Goal: Information Seeking & Learning: Compare options

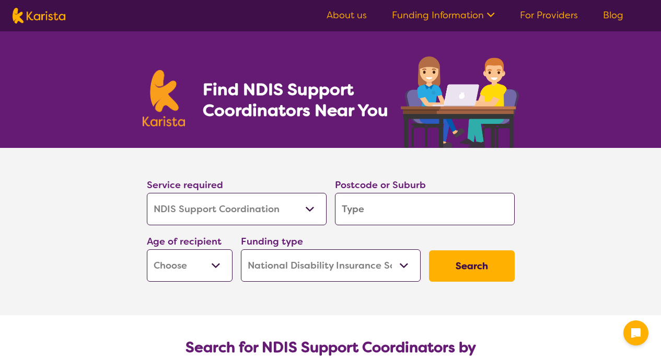
select select "NDIS Support Coordination"
select select "NDIS"
select select "NDIS Support Coordination"
select select "NDIS"
click at [382, 199] on input "search" at bounding box center [425, 209] width 180 height 32
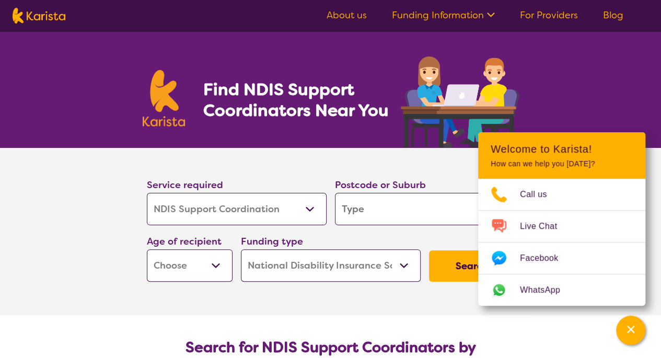
type input "w"
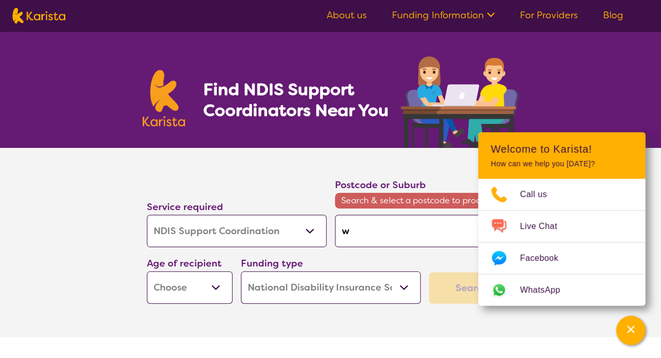
type input "wa"
type input "wal"
type input "wall"
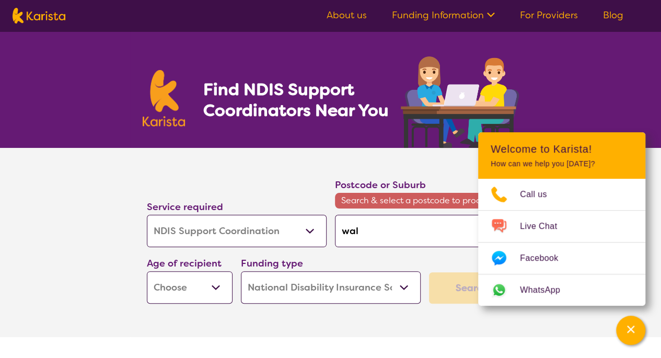
type input "wall"
type input "walla"
type input "wallan"
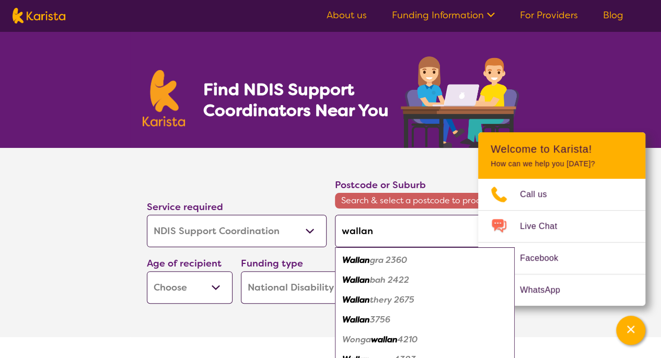
click at [306, 174] on div "Service required Allied Health Assistant Assessment ([MEDICAL_DATA] or [MEDICAL…" at bounding box center [331, 240] width 376 height 135
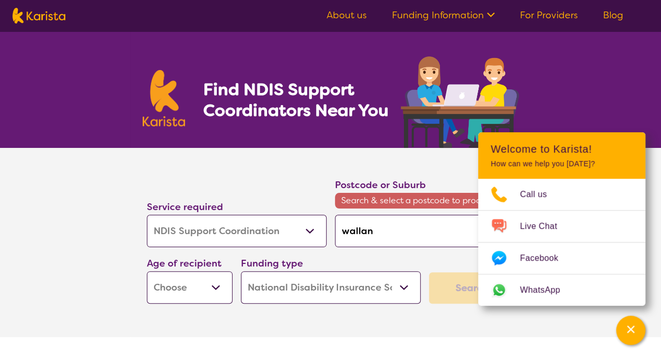
click at [407, 233] on input "wallan" at bounding box center [425, 231] width 180 height 32
type input "wallan"
type input "wallan v"
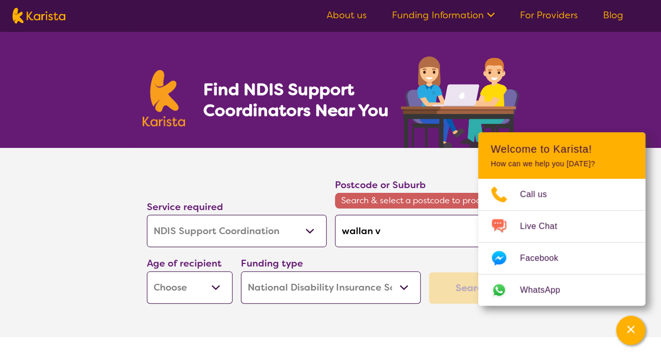
type input "wallan vi"
type input "wallan vic"
type input "wallan vicot"
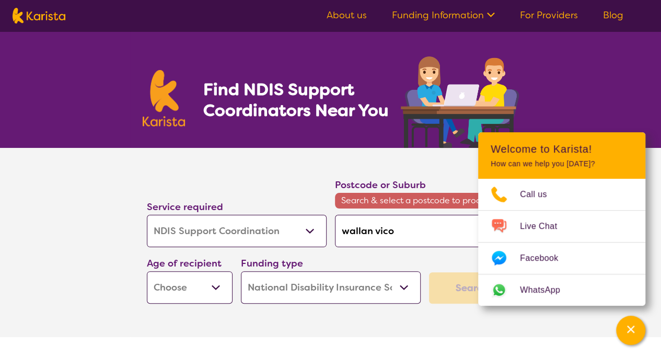
type input "wallan vicot"
type input "wallan vicoti"
type input "wallan vicot"
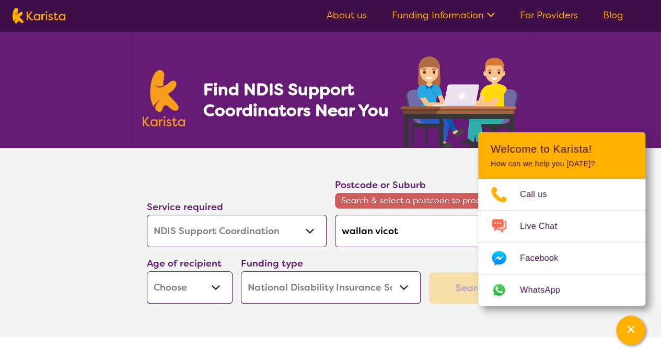
type input "wallan vico"
type input "wallan vic"
type input "wallan vict"
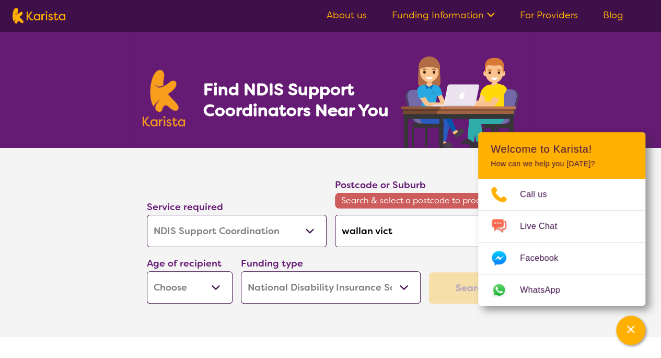
type input "wallan vict"
type input "wallan victo"
type input "[PERSON_NAME]"
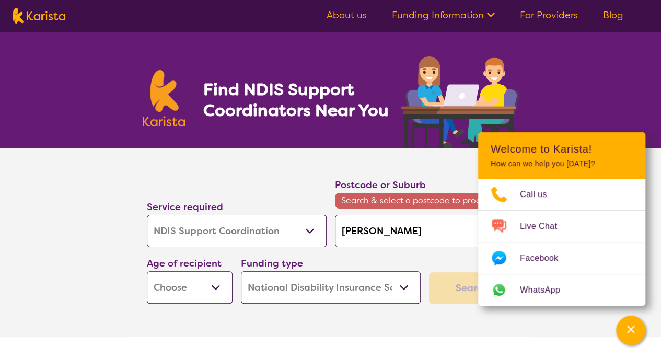
type input "[PERSON_NAME]"
click at [627, 328] on icon "Channel Menu" at bounding box center [630, 329] width 10 height 10
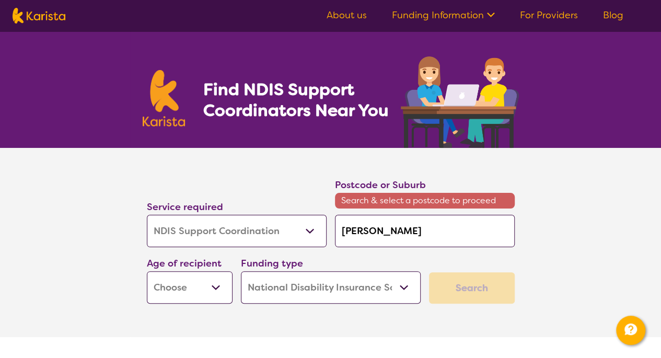
click at [431, 233] on input "[PERSON_NAME]" at bounding box center [425, 231] width 180 height 32
drag, startPoint x: 431, startPoint y: 233, endPoint x: 286, endPoint y: 235, distance: 144.7
click at [286, 235] on div "Service required Allied Health Assistant Assessment ([MEDICAL_DATA] or [MEDICAL…" at bounding box center [331, 240] width 376 height 135
type input "3"
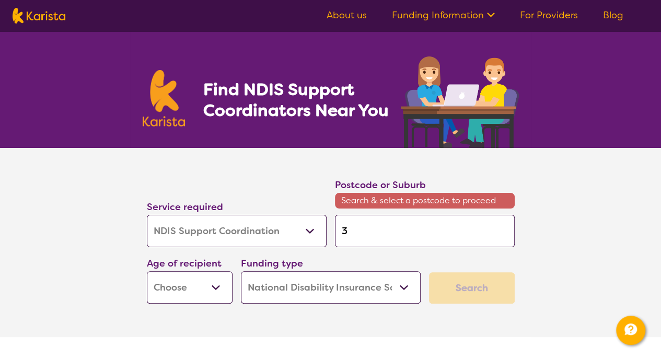
type input "37"
type input "375"
type input "3756"
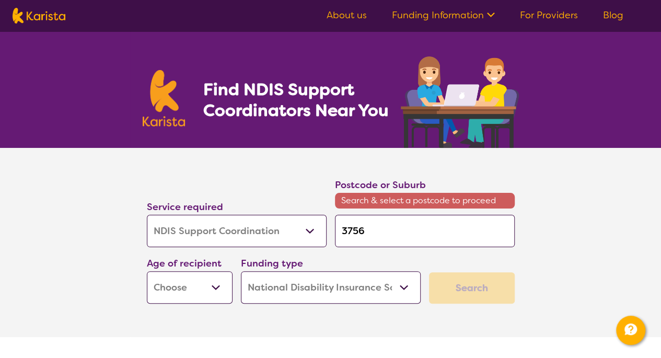
type input "3756"
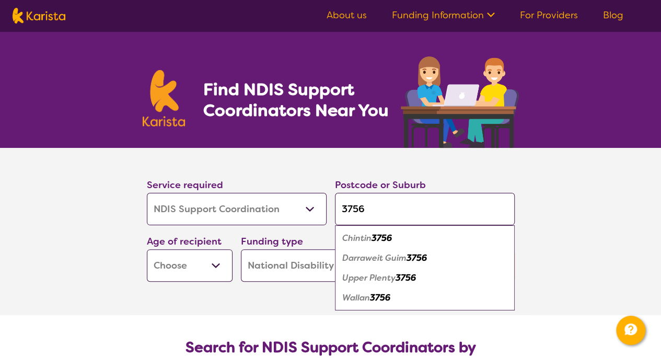
type input "3756"
click at [386, 293] on em "3756" at bounding box center [380, 297] width 20 height 11
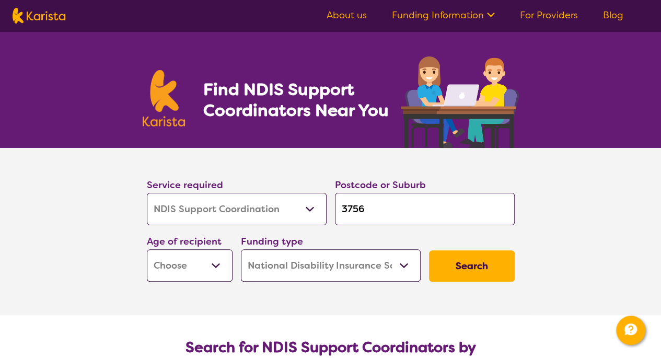
click at [492, 269] on button "Search" at bounding box center [472, 265] width 86 height 31
click at [183, 271] on select "Early Childhood - 0 to 9 Child - 10 to 11 Adolescent - 12 to 17 Adult - 18 to 6…" at bounding box center [190, 265] width 86 height 32
select select "AD"
click at [147, 249] on select "Early Childhood - 0 to 9 Child - 10 to 11 Adolescent - 12 to 17 Adult - 18 to 6…" at bounding box center [190, 265] width 86 height 32
select select "AD"
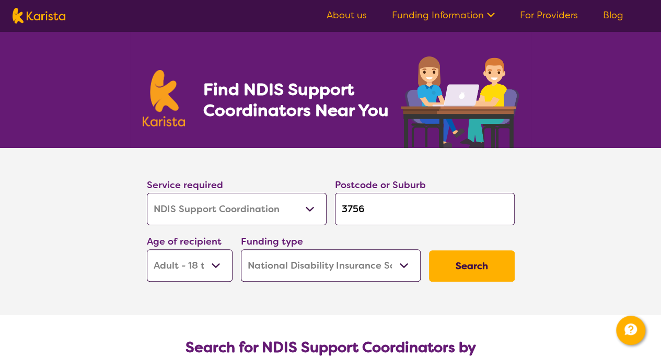
click at [496, 254] on button "Search" at bounding box center [472, 265] width 86 height 31
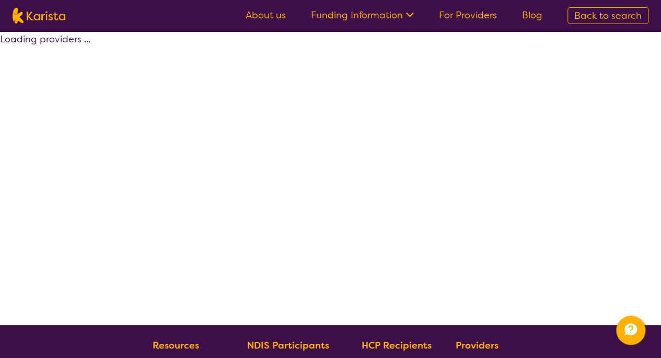
select select "by_score"
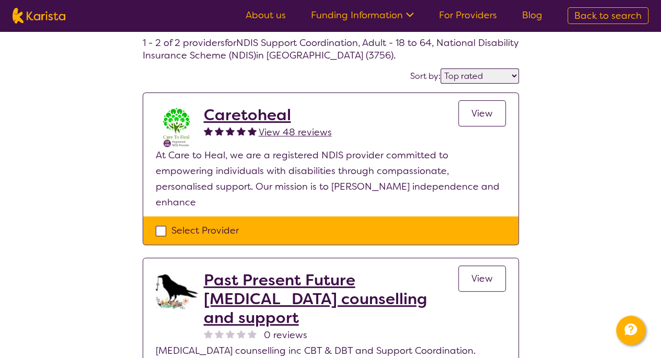
scroll to position [54, 0]
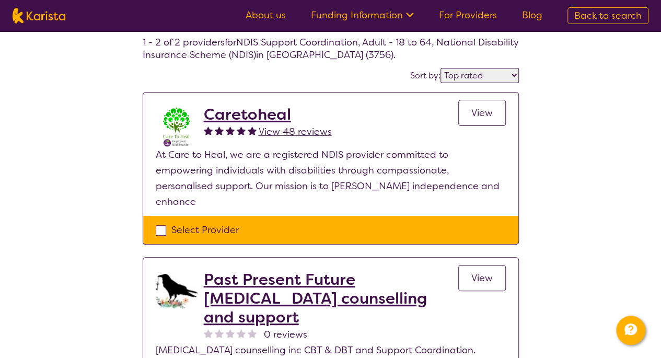
click at [471, 116] on link "View" at bounding box center [482, 113] width 48 height 26
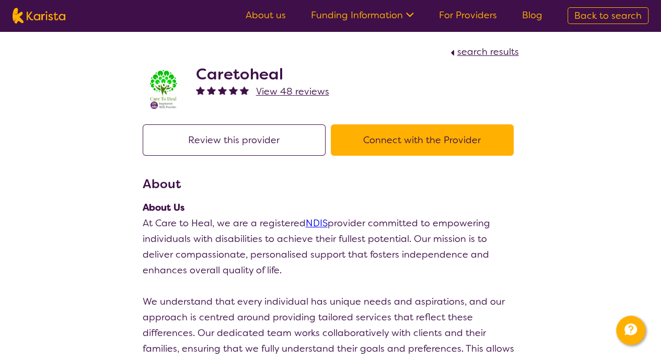
click at [294, 73] on h2 "Caretoheal" at bounding box center [262, 74] width 133 height 19
select select "by_score"
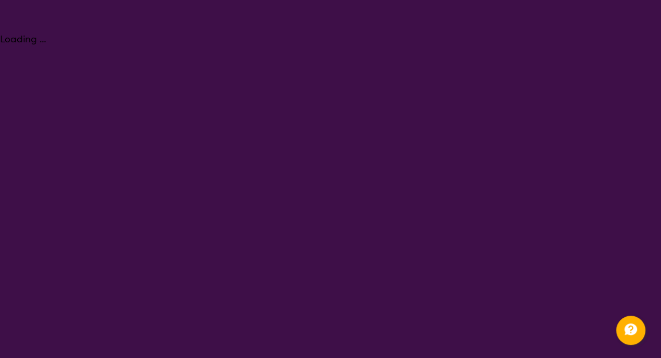
select select "NDIS Support Coordination"
select select "AD"
select select "NDIS"
select select "NDIS Support Coordination"
select select "AD"
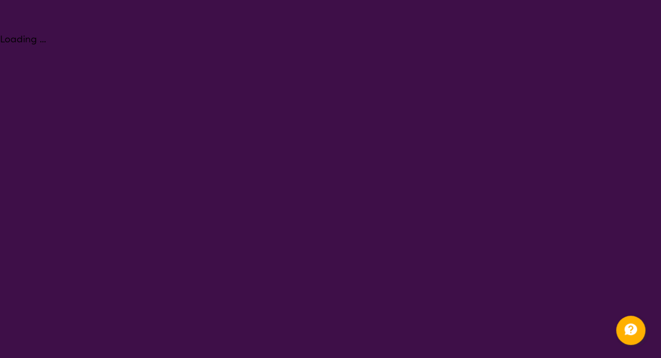
select select "NDIS"
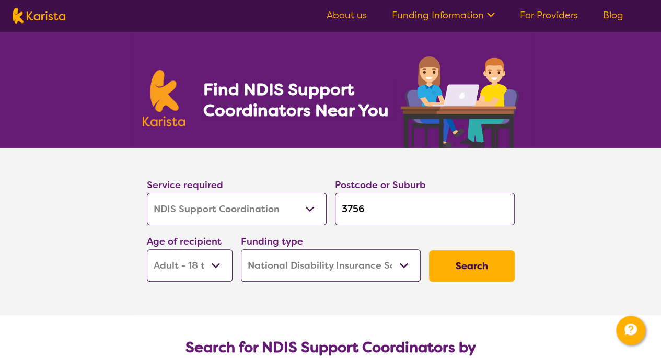
click at [396, 209] on input "3756" at bounding box center [425, 209] width 180 height 32
type input "375"
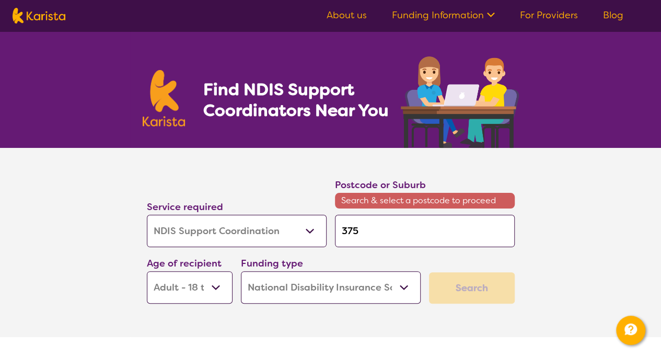
type input "37"
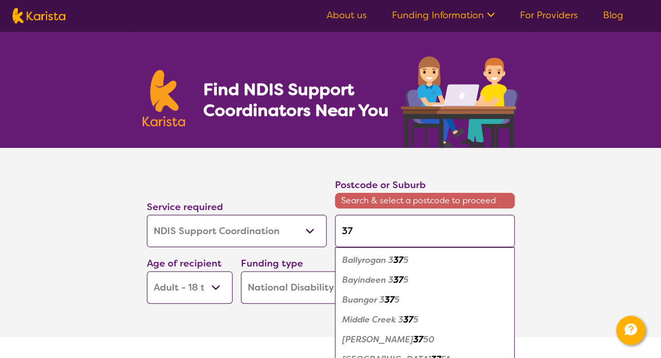
type input "376"
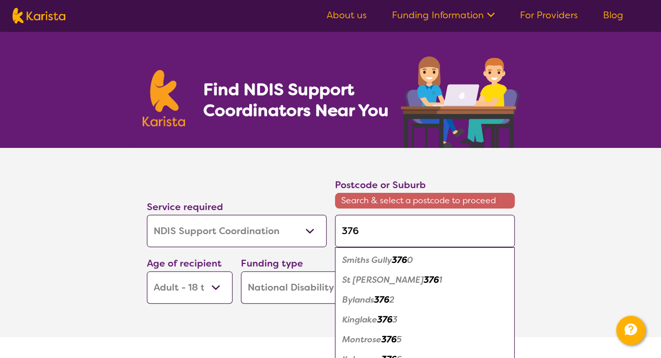
type input "3765"
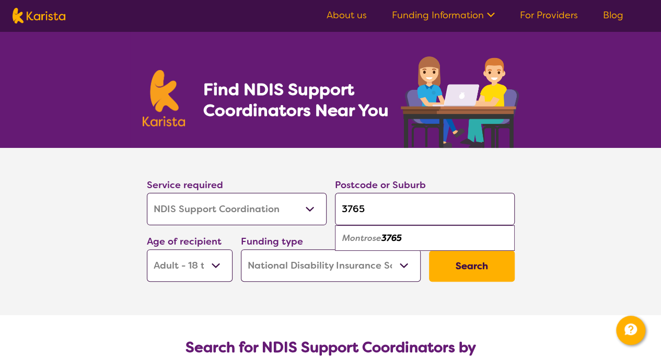
type input "376"
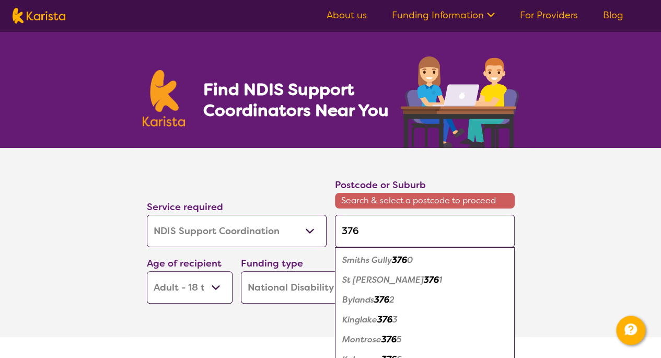
type input "37"
type input "375"
type input "3756"
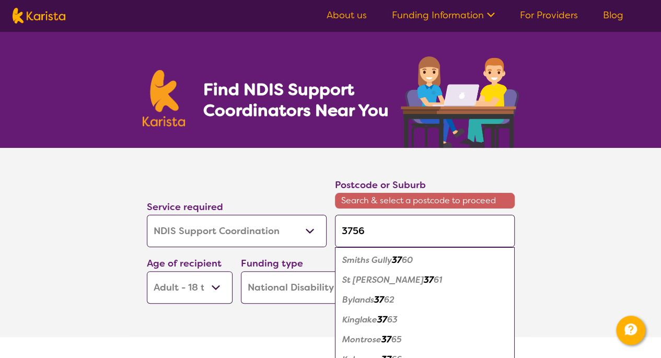
type input "3756"
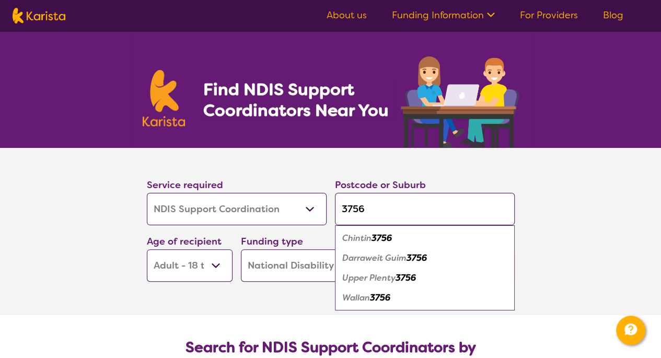
type input "375"
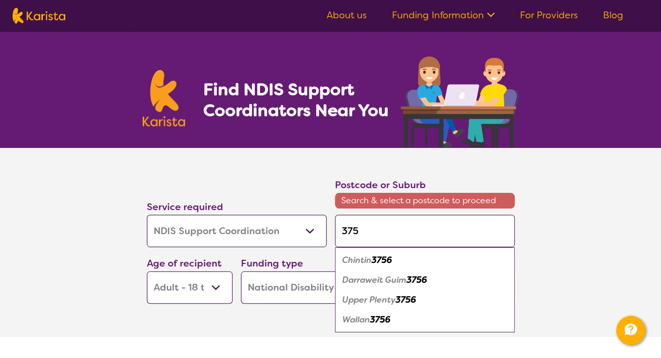
type input "3757"
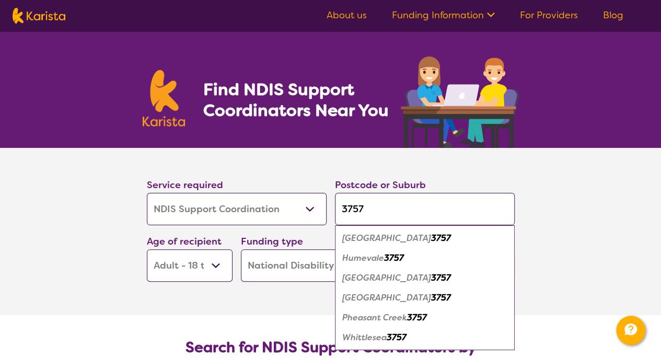
type input "3757"
click at [394, 337] on em "3757" at bounding box center [396, 337] width 20 height 11
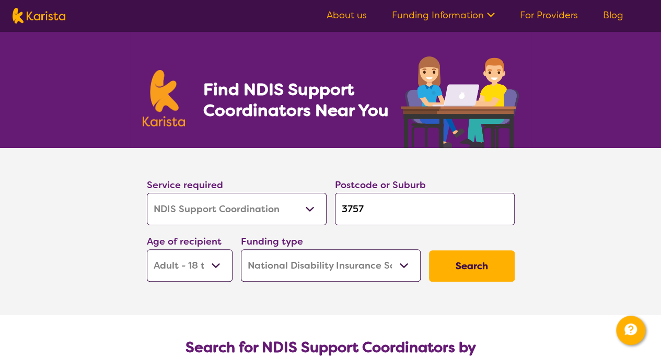
click at [477, 278] on button "Search" at bounding box center [472, 265] width 86 height 31
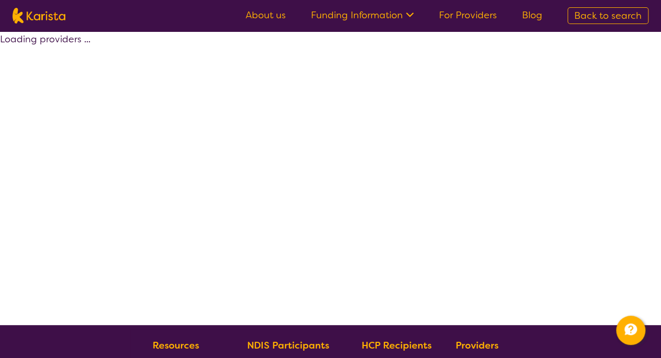
select select "by_score"
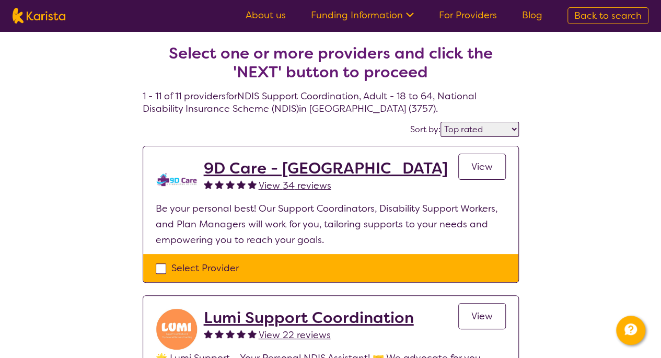
scroll to position [36, 0]
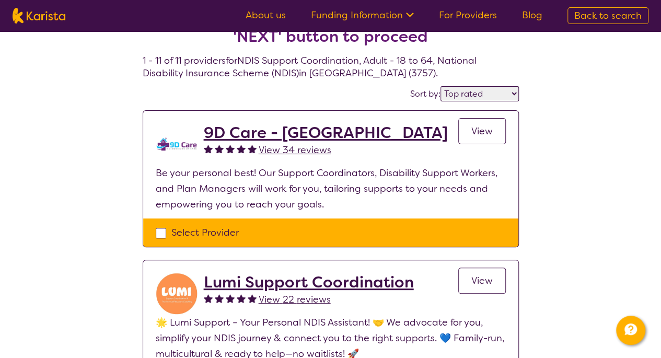
drag, startPoint x: 268, startPoint y: 134, endPoint x: 397, endPoint y: 146, distance: 129.6
click at [397, 146] on div "9D Care - [GEOGRAPHIC_DATA] View 34 reviews View" at bounding box center [355, 144] width 302 height 42
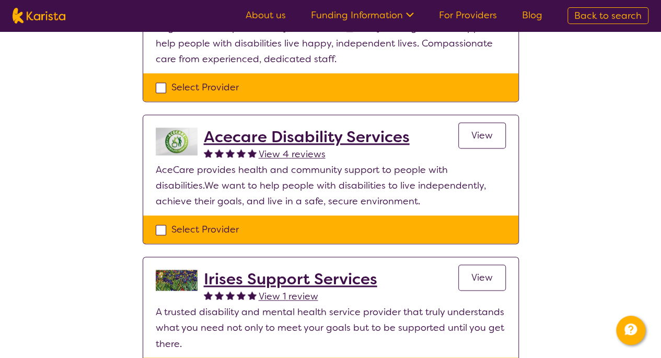
scroll to position [652, 0]
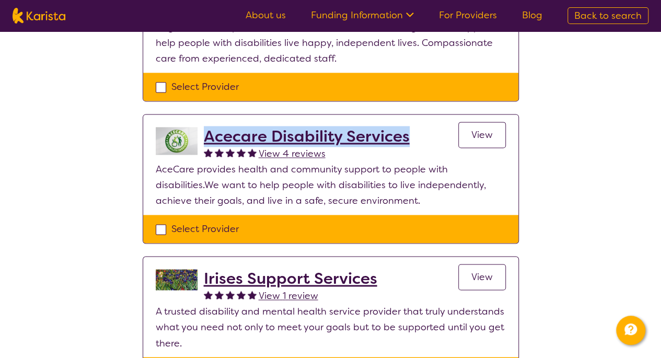
drag, startPoint x: 418, startPoint y: 135, endPoint x: 204, endPoint y: 136, distance: 213.6
click at [204, 136] on div "Acecare Disability Services View 4 reviews View" at bounding box center [355, 144] width 302 height 34
copy h2 "Acecare Disability Services"
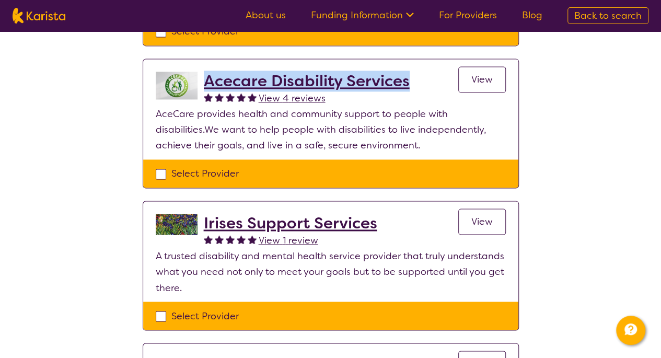
scroll to position [715, 0]
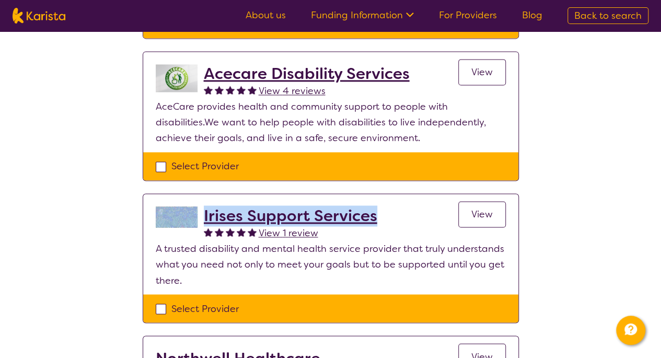
drag, startPoint x: 394, startPoint y: 220, endPoint x: 194, endPoint y: 215, distance: 199.6
click at [194, 215] on div "Irises Support Services View 1 review View" at bounding box center [331, 223] width 350 height 34
copy div "Irises Support Services"
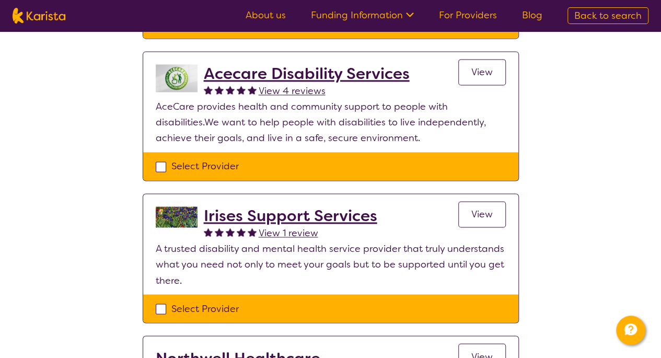
click at [361, 277] on p "A trusted disability and mental health service provider that truly understands …" at bounding box center [331, 264] width 350 height 47
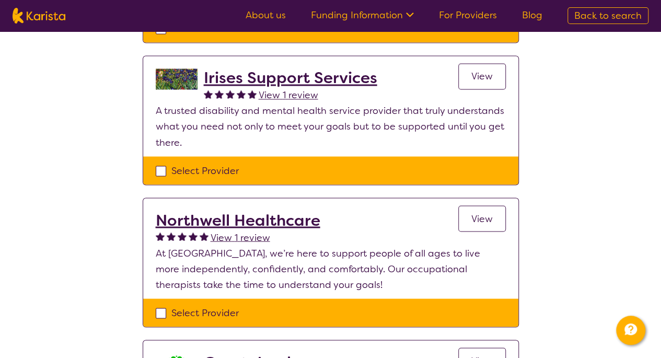
scroll to position [854, 0]
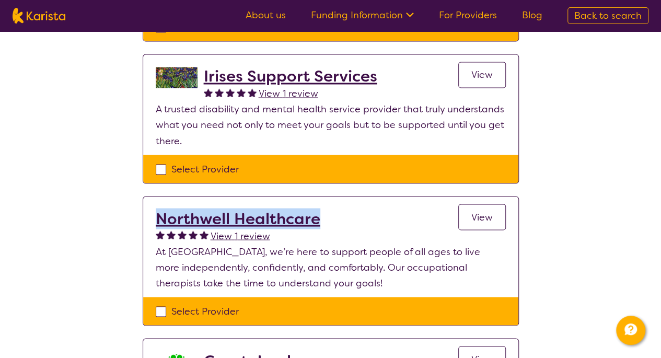
drag, startPoint x: 331, startPoint y: 219, endPoint x: 157, endPoint y: 219, distance: 174.4
click at [157, 219] on div "Northwell Healthcare View 1 review View" at bounding box center [331, 226] width 350 height 34
copy h2 "Northwell Healthcare"
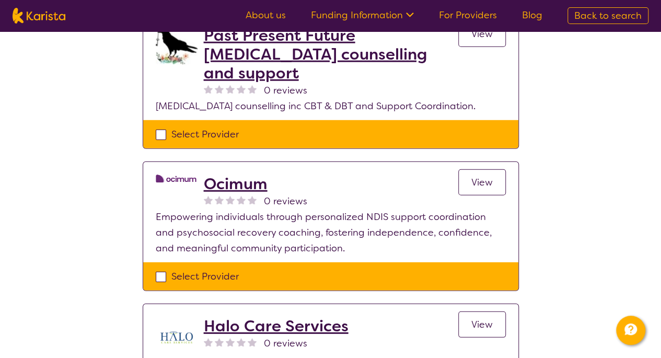
scroll to position [1345, 0]
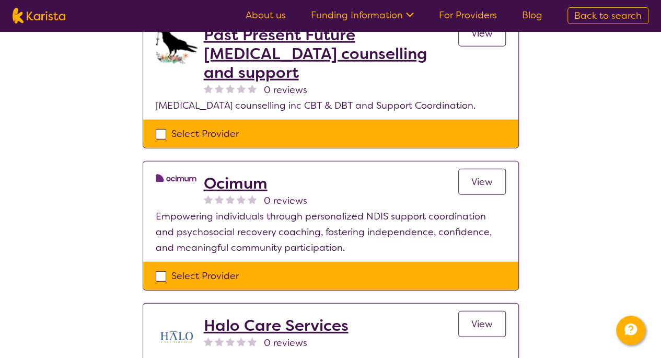
drag, startPoint x: 217, startPoint y: 161, endPoint x: 380, endPoint y: 227, distance: 175.7
click at [380, 227] on p "Empowering individuals through personalized NDIS support coordination and psych…" at bounding box center [331, 231] width 350 height 47
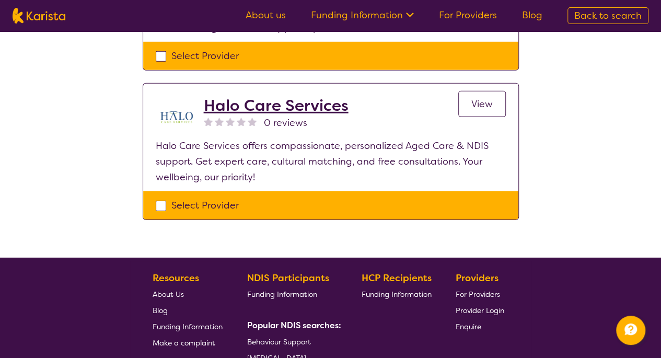
scroll to position [1565, 0]
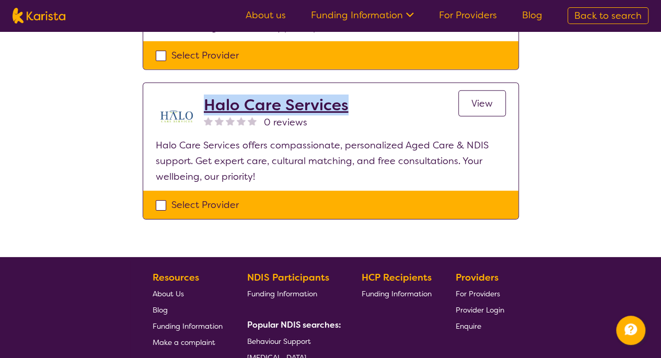
drag, startPoint x: 369, startPoint y: 83, endPoint x: 208, endPoint y: 83, distance: 160.3
click at [208, 96] on div "Halo Care Services 0 reviews View" at bounding box center [355, 117] width 302 height 42
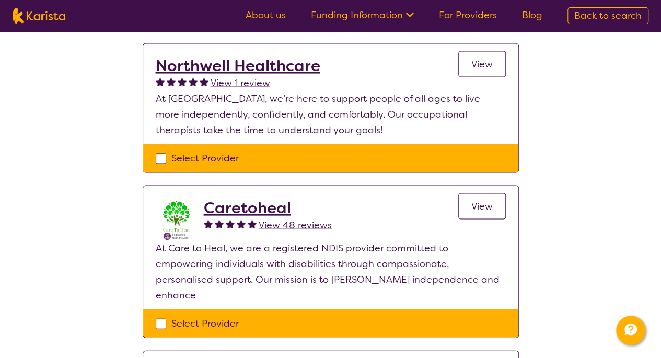
scroll to position [971, 0]
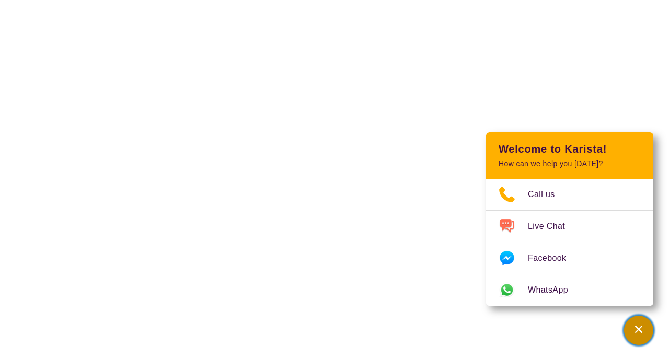
click at [636, 337] on div "Channel Menu" at bounding box center [638, 330] width 21 height 23
